Goal: Use online tool/utility: Utilize a website feature to perform a specific function

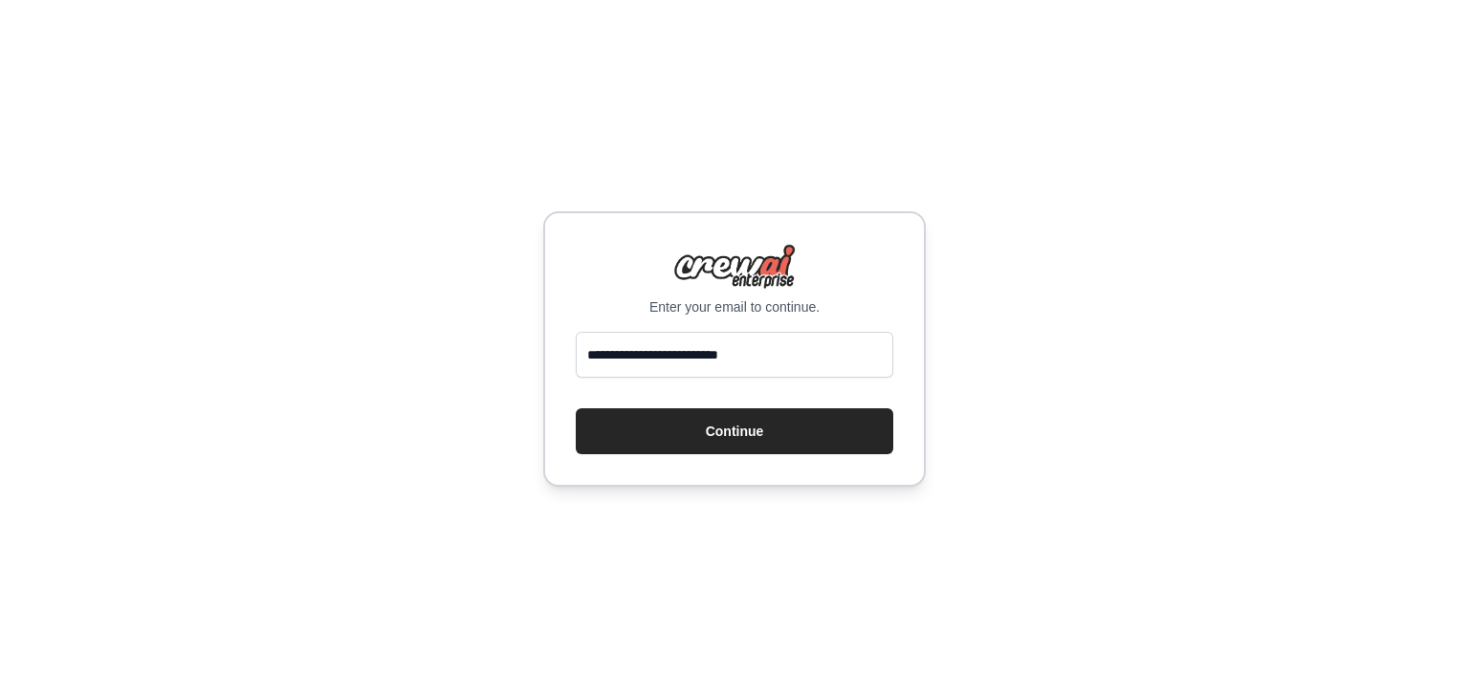
click at [576, 408] on button "Continue" at bounding box center [735, 431] width 318 height 46
click at [773, 452] on button "Continue" at bounding box center [735, 431] width 318 height 46
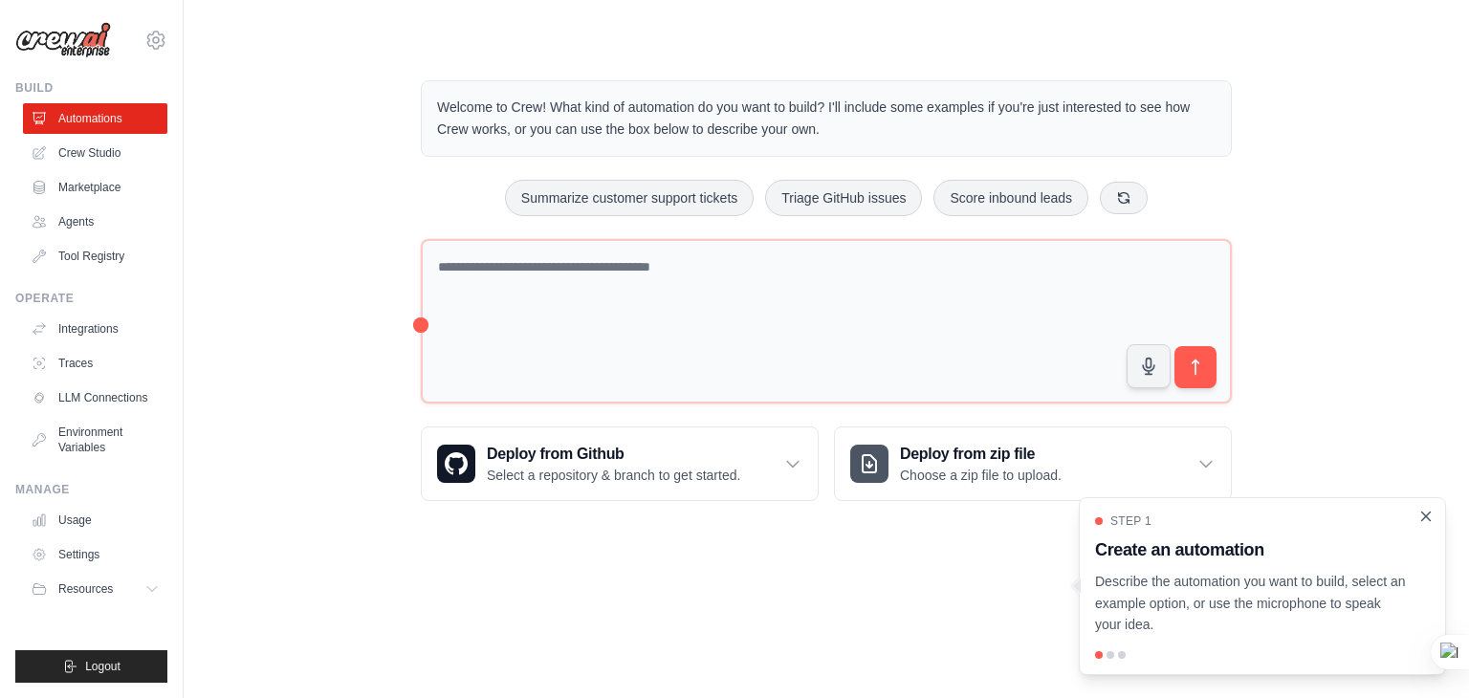
click at [1420, 514] on icon "Close walkthrough" at bounding box center [1426, 516] width 17 height 17
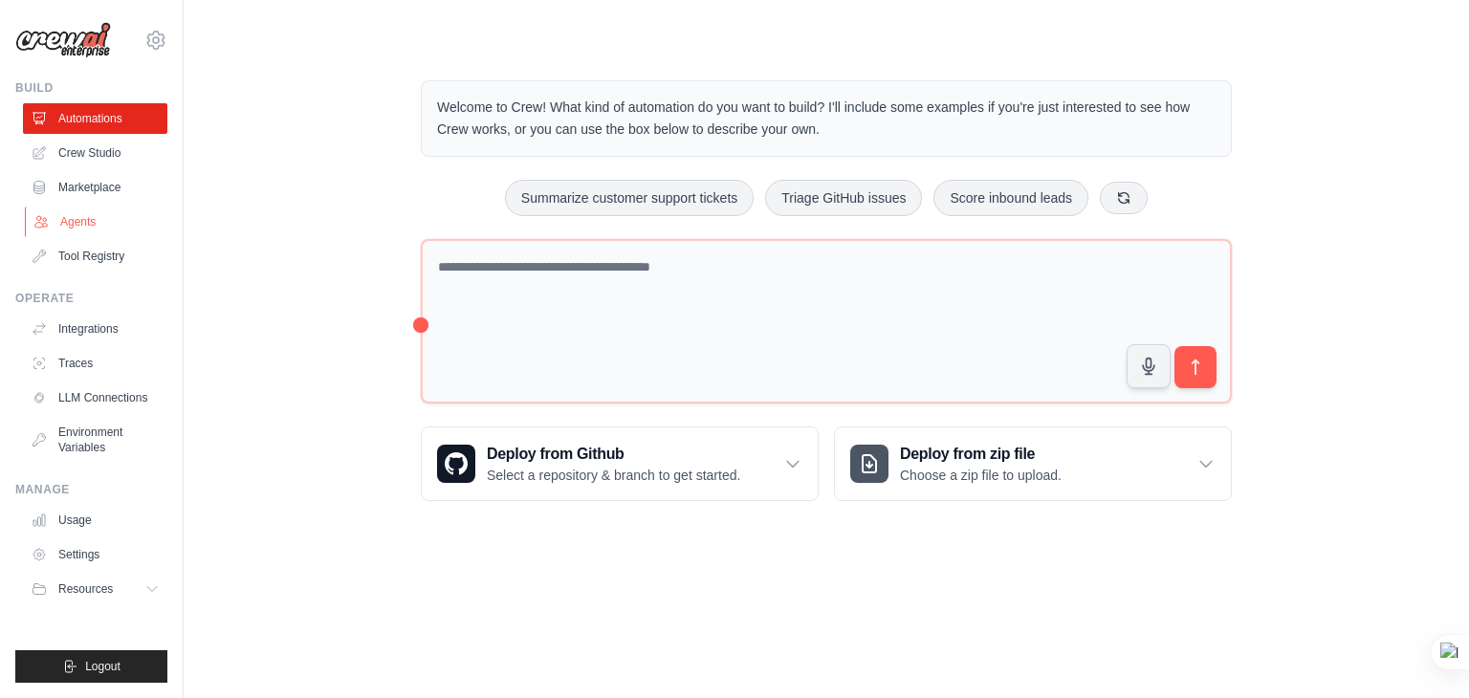
click at [44, 220] on icon at bounding box center [40, 221] width 15 height 15
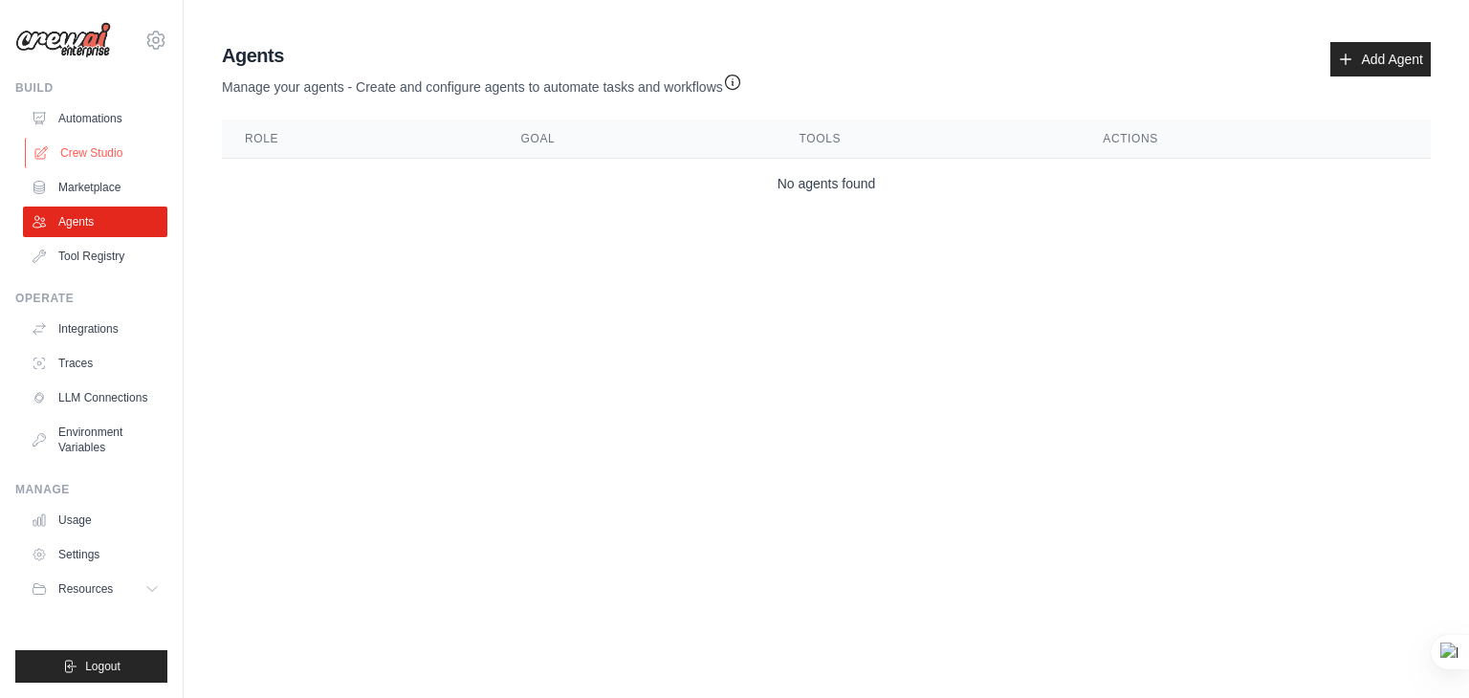
click at [102, 150] on link "Crew Studio" at bounding box center [97, 153] width 144 height 31
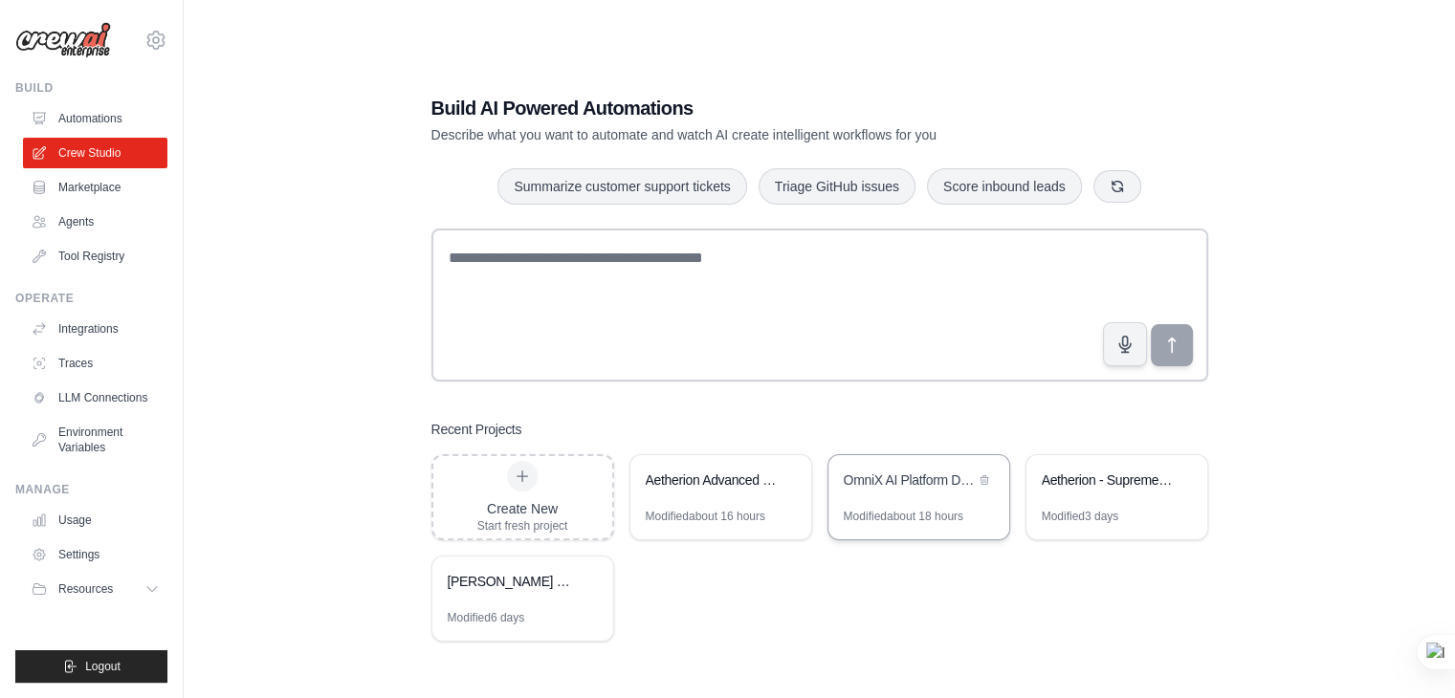
click at [926, 511] on div "Modified about 18 hours" at bounding box center [904, 516] width 120 height 15
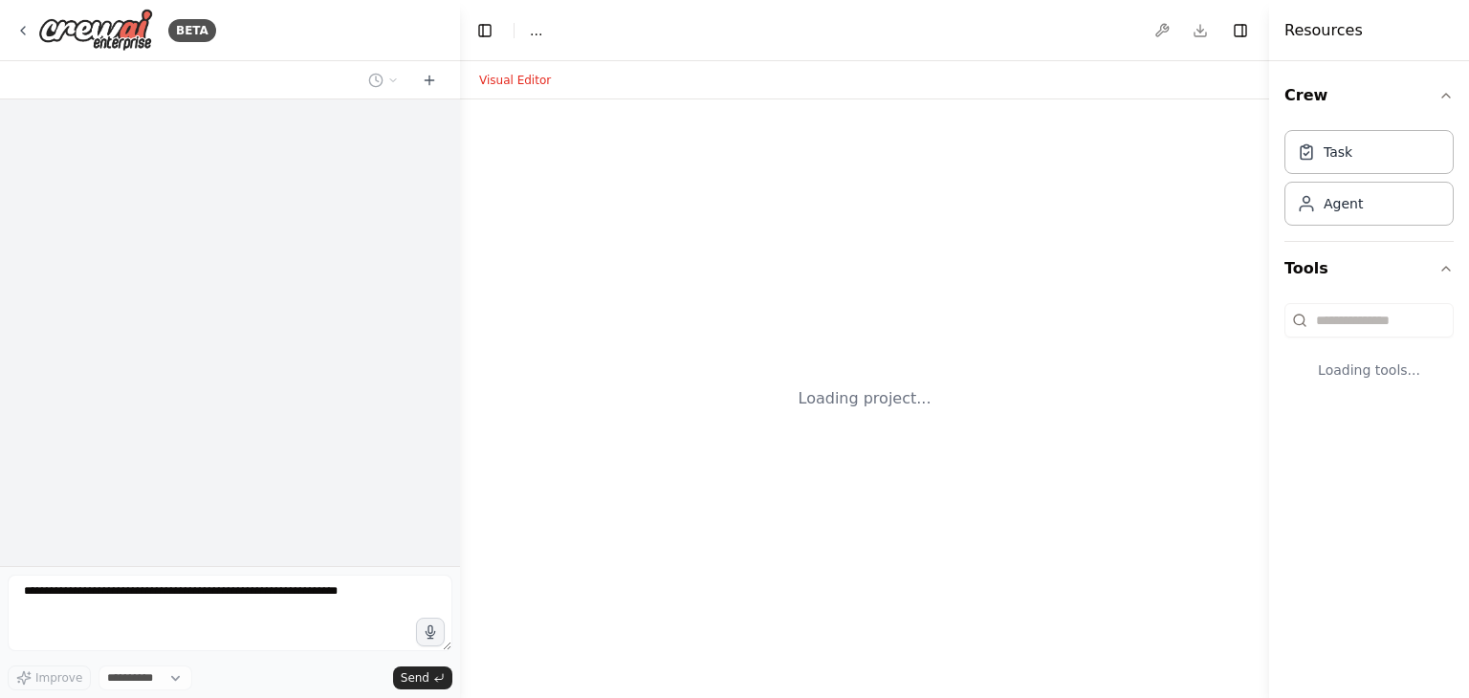
select select "****"
